Goal: Transaction & Acquisition: Purchase product/service

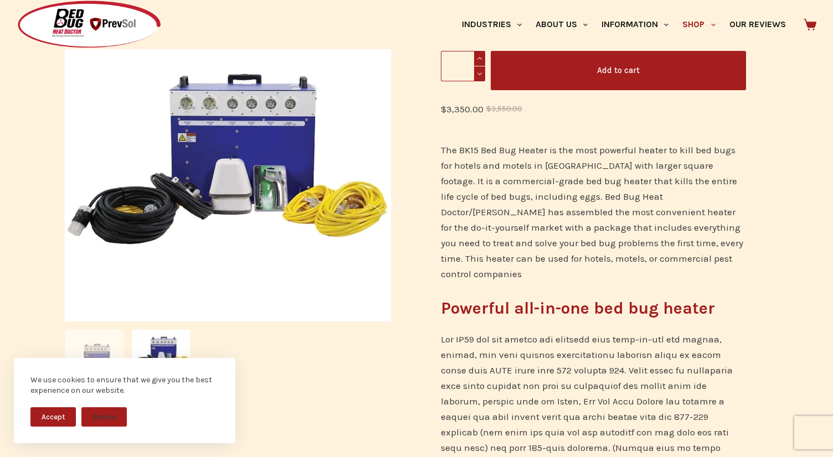
scroll to position [274, 0]
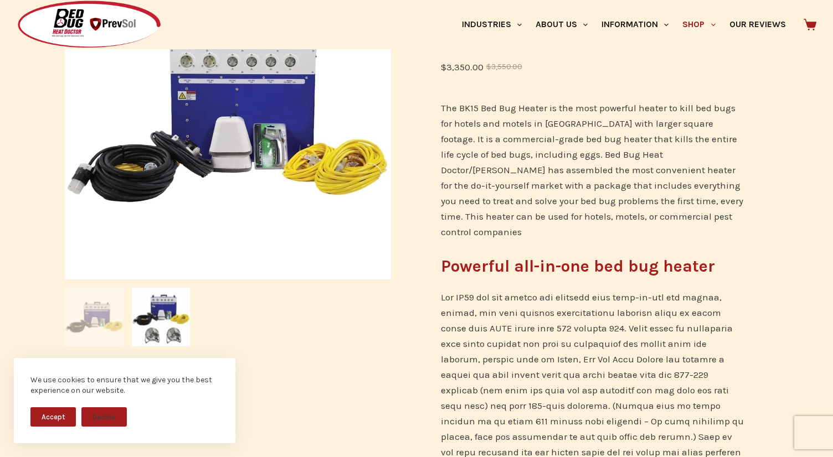
click at [108, 315] on img at bounding box center [94, 317] width 59 height 59
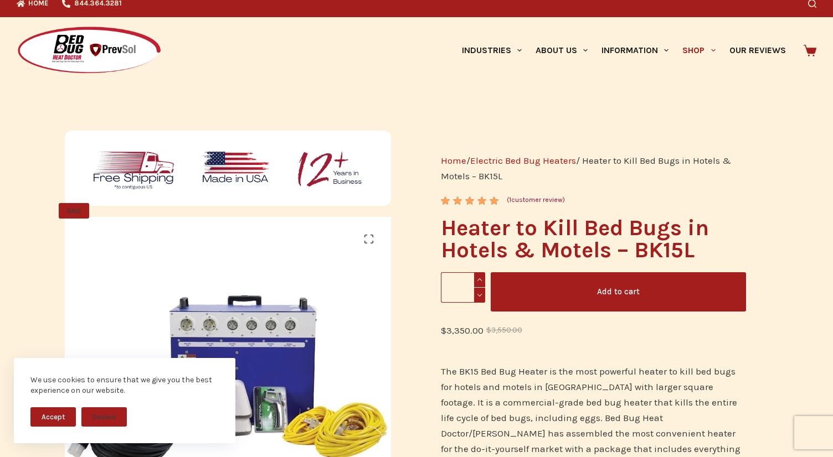
scroll to position [0, 0]
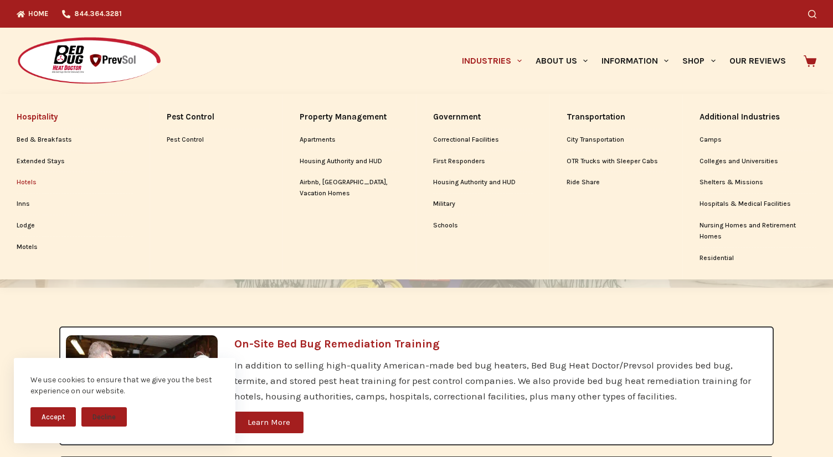
click at [27, 182] on link "Hotels" at bounding box center [75, 182] width 116 height 21
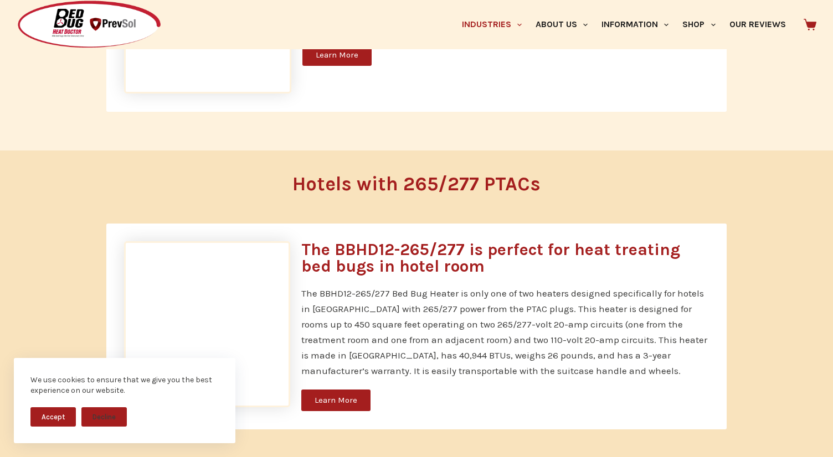
scroll to position [1319, 0]
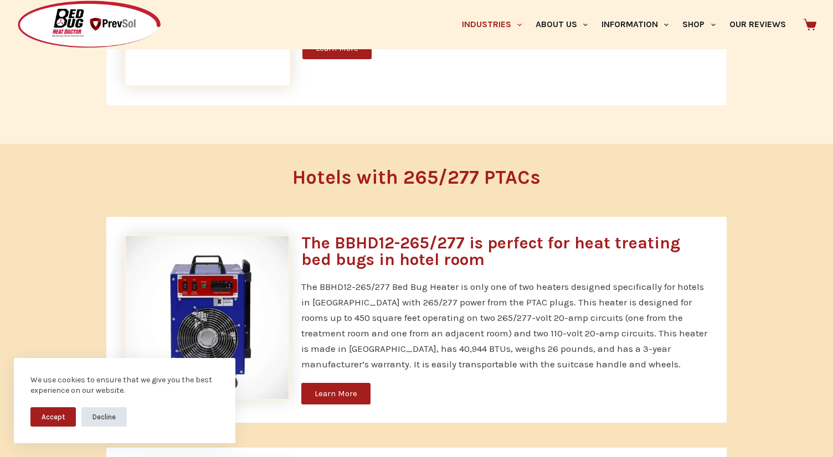
click at [110, 411] on button "Decline" at bounding box center [103, 417] width 45 height 19
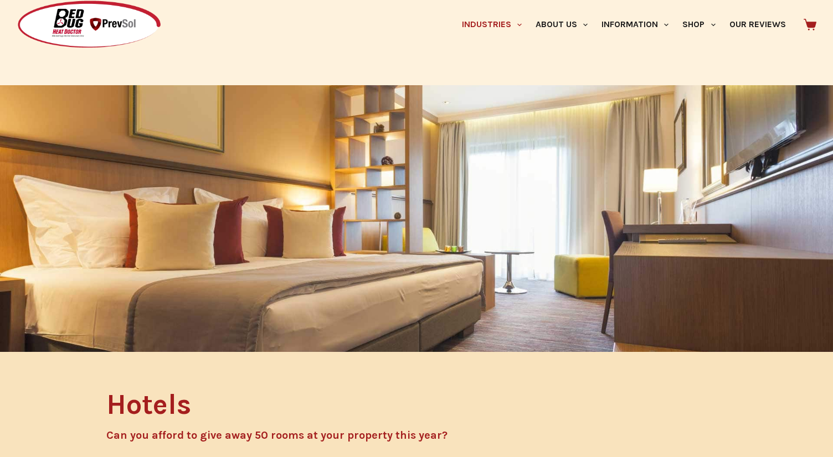
scroll to position [0, 0]
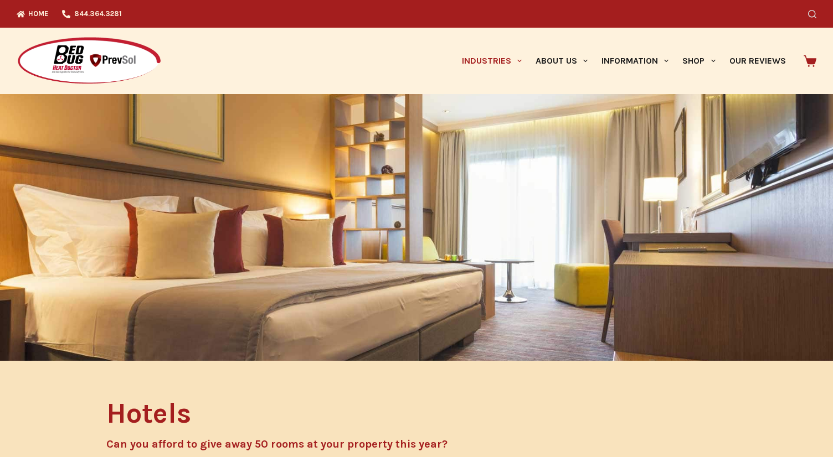
click at [815, 14] on icon "Search" at bounding box center [812, 14] width 8 height 8
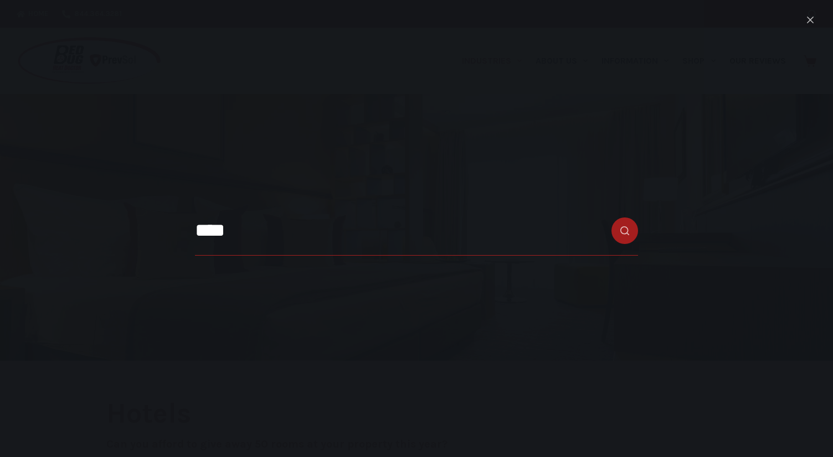
type input "****"
click at [611, 218] on button "Search button" at bounding box center [624, 231] width 27 height 27
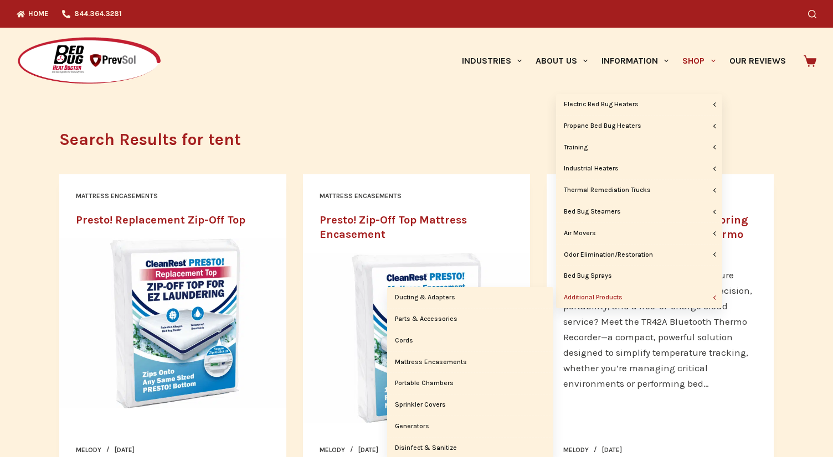
scroll to position [5, 0]
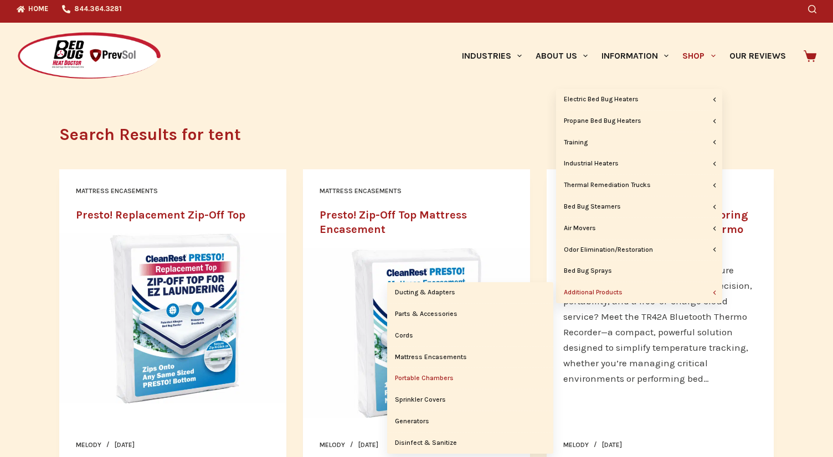
click at [428, 377] on link "Portable Chambers" at bounding box center [470, 378] width 166 height 21
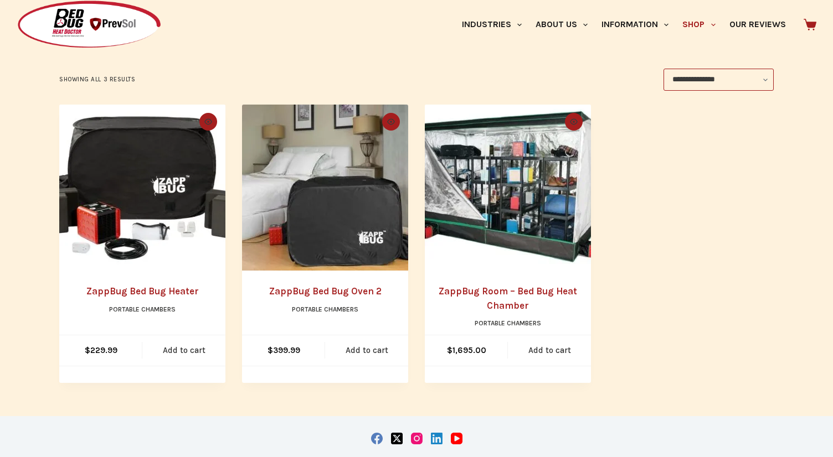
scroll to position [189, 0]
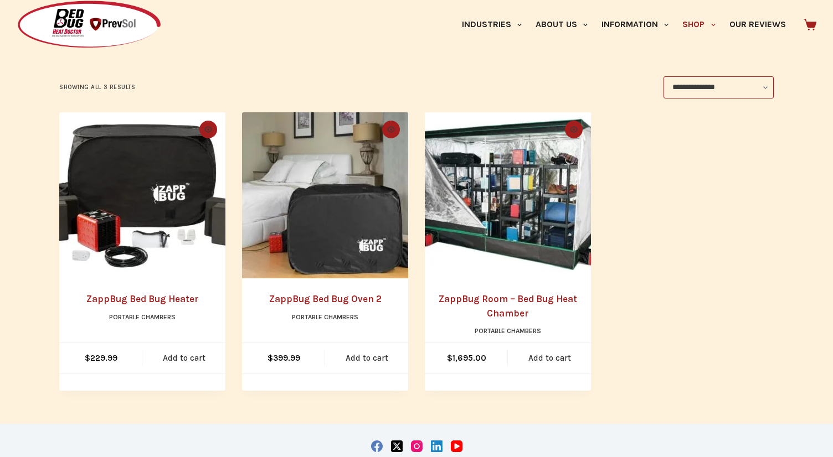
click at [501, 193] on img "ZappBug Room - Bed Bug Heat Chamber" at bounding box center [508, 195] width 166 height 166
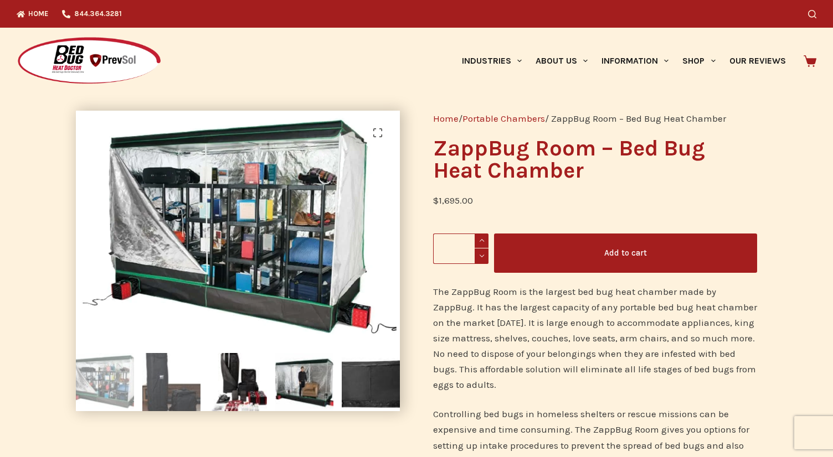
click at [173, 400] on img at bounding box center [171, 382] width 58 height 58
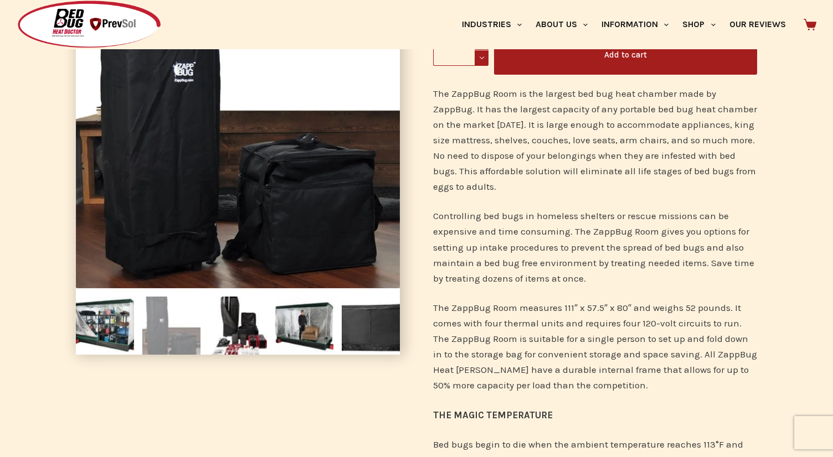
scroll to position [207, 0]
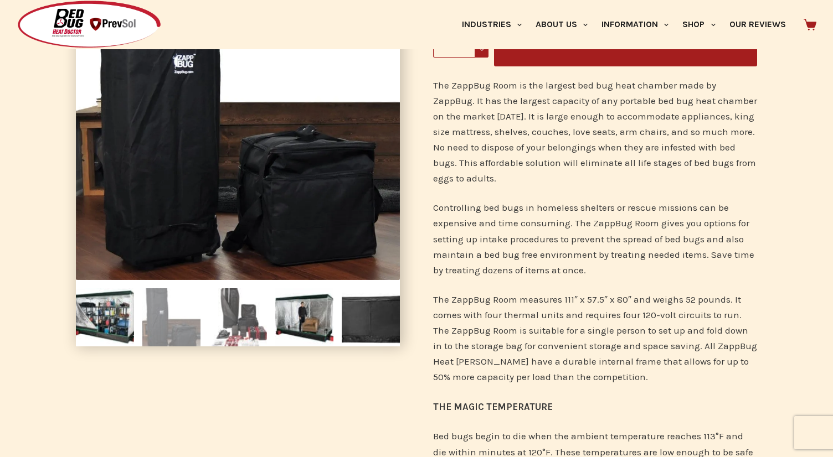
click at [248, 328] on img at bounding box center [238, 318] width 58 height 58
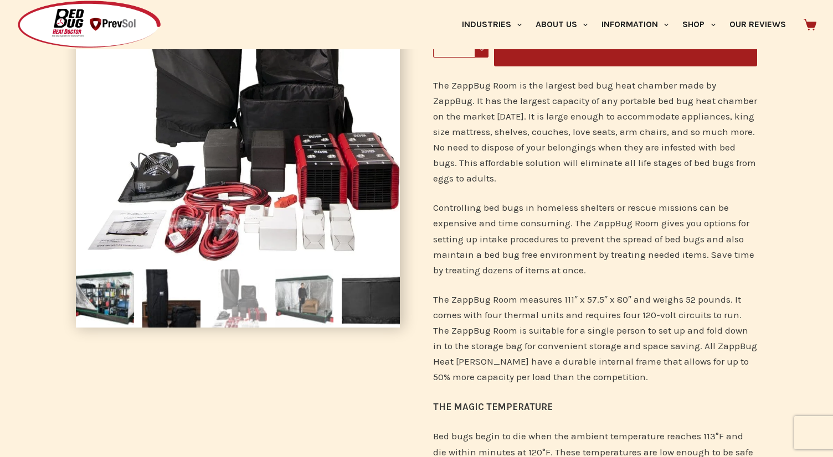
click at [305, 311] on img at bounding box center [304, 299] width 58 height 58
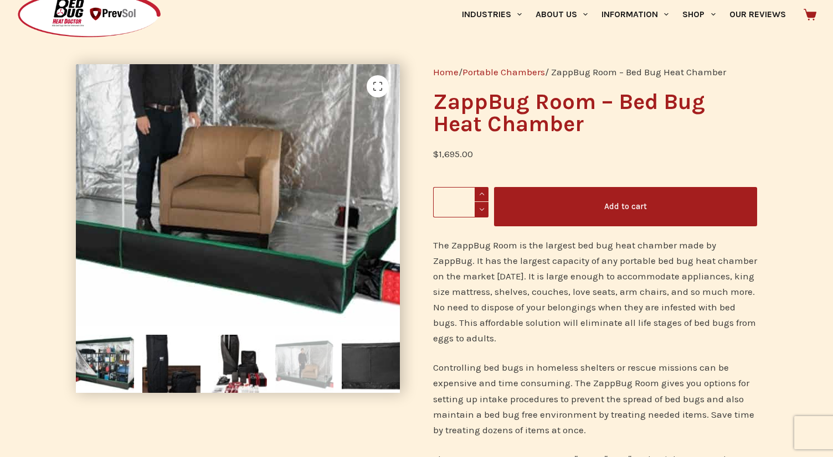
scroll to position [56, 0]
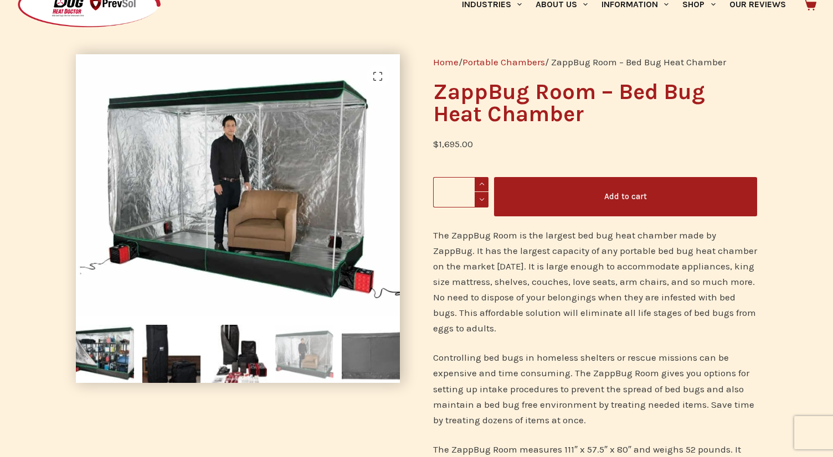
click at [378, 350] on img at bounding box center [371, 354] width 58 height 58
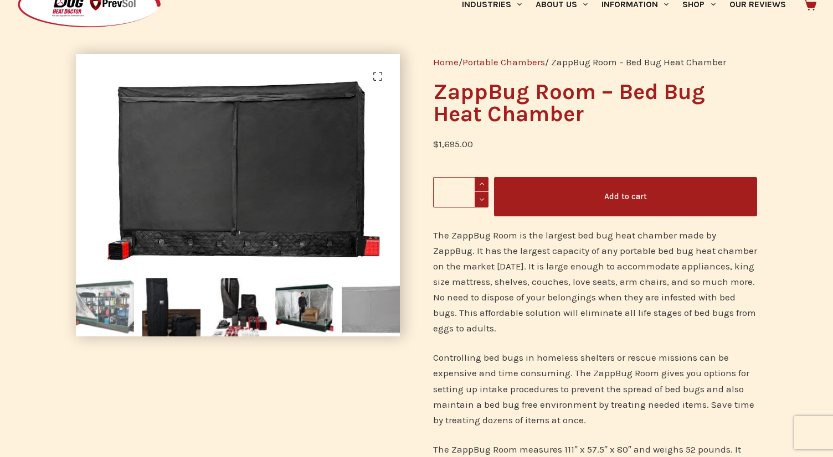
click at [89, 313] on img at bounding box center [105, 308] width 58 height 58
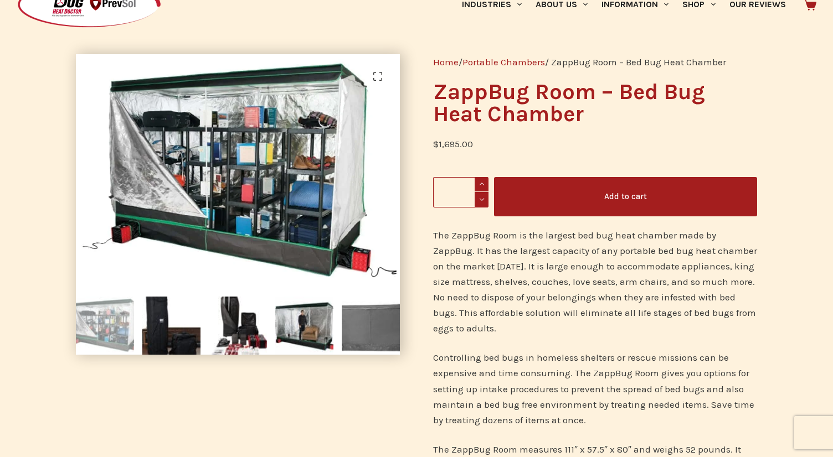
click at [362, 331] on img at bounding box center [371, 326] width 58 height 58
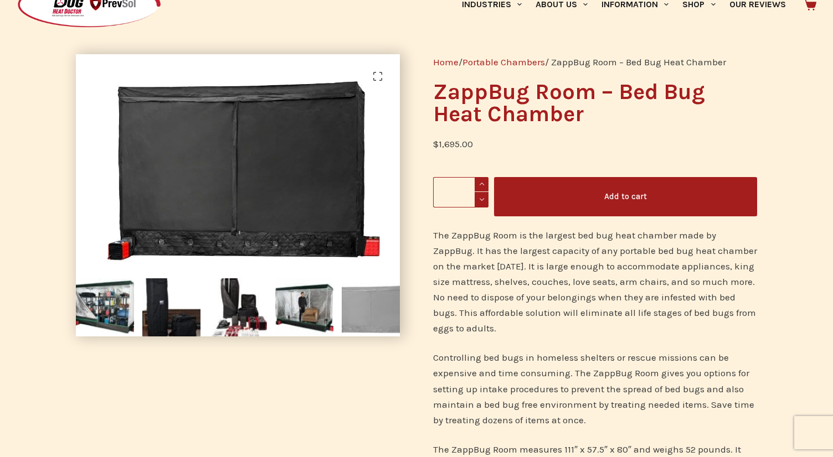
scroll to position [0, 0]
